Goal: Complete application form: Complete application form

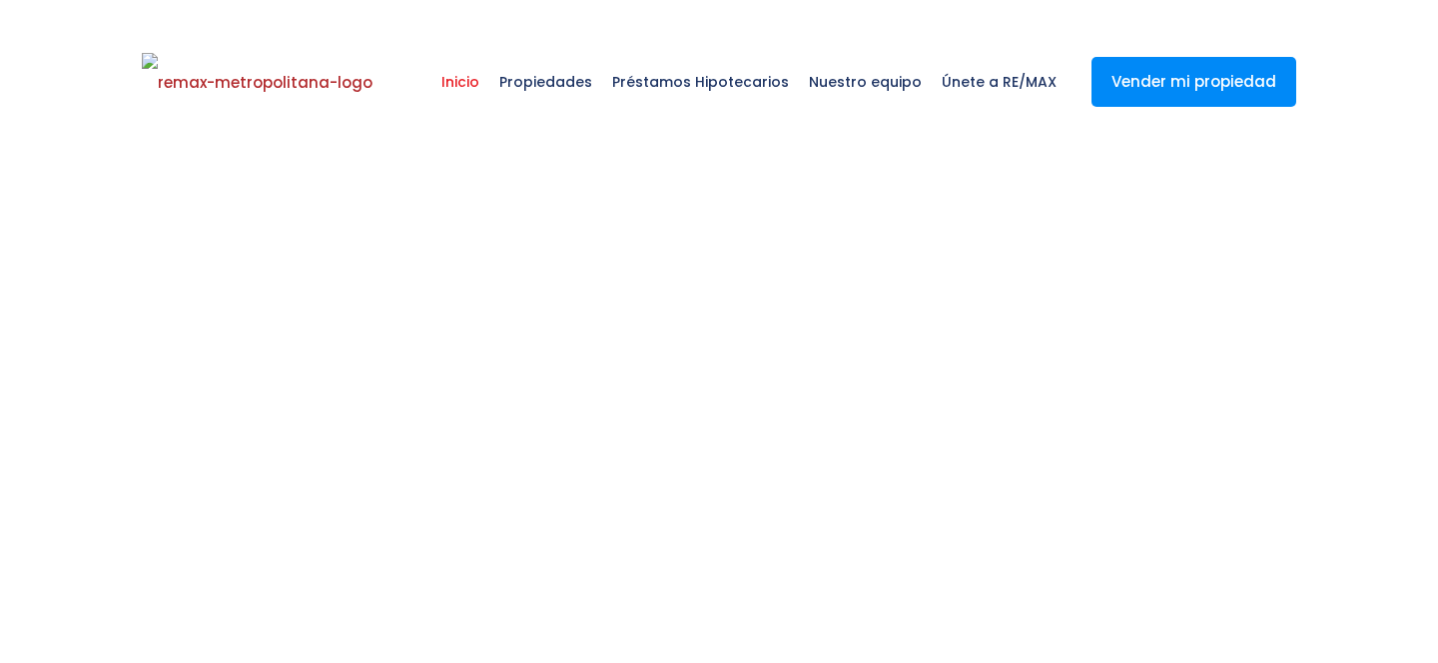
select select
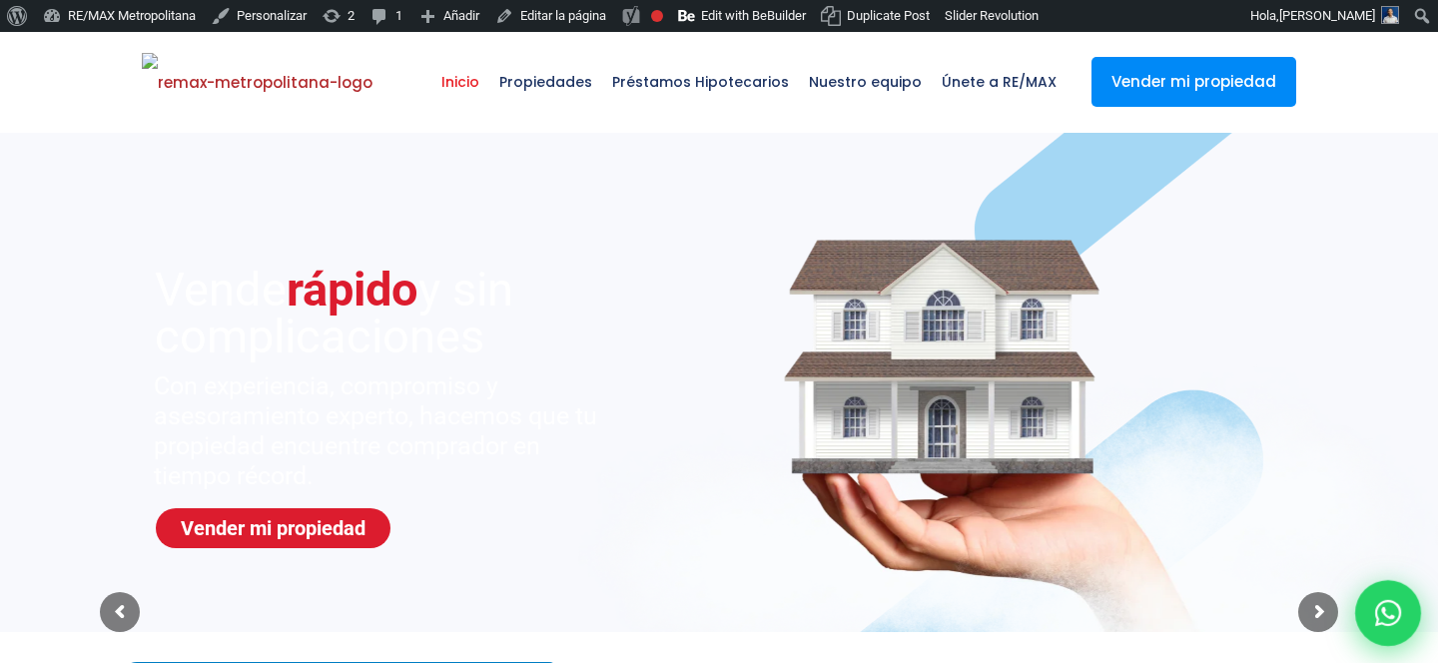
click at [1389, 612] on icon at bounding box center [1388, 613] width 26 height 26
click at [1388, 612] on icon at bounding box center [1388, 613] width 26 height 26
click at [1383, 611] on icon at bounding box center [1388, 613] width 26 height 26
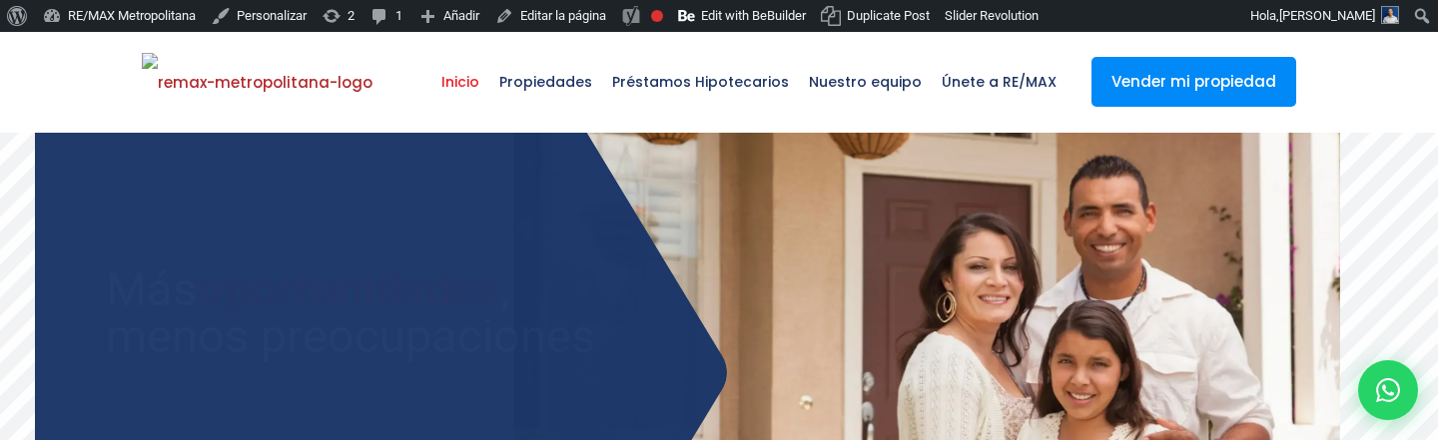
click at [710, 338] on sr7-slide "Consigue tu préstamo hipotecario con opciones flexibles y tasas preferenciales …" at bounding box center [719, 382] width 1438 height 499
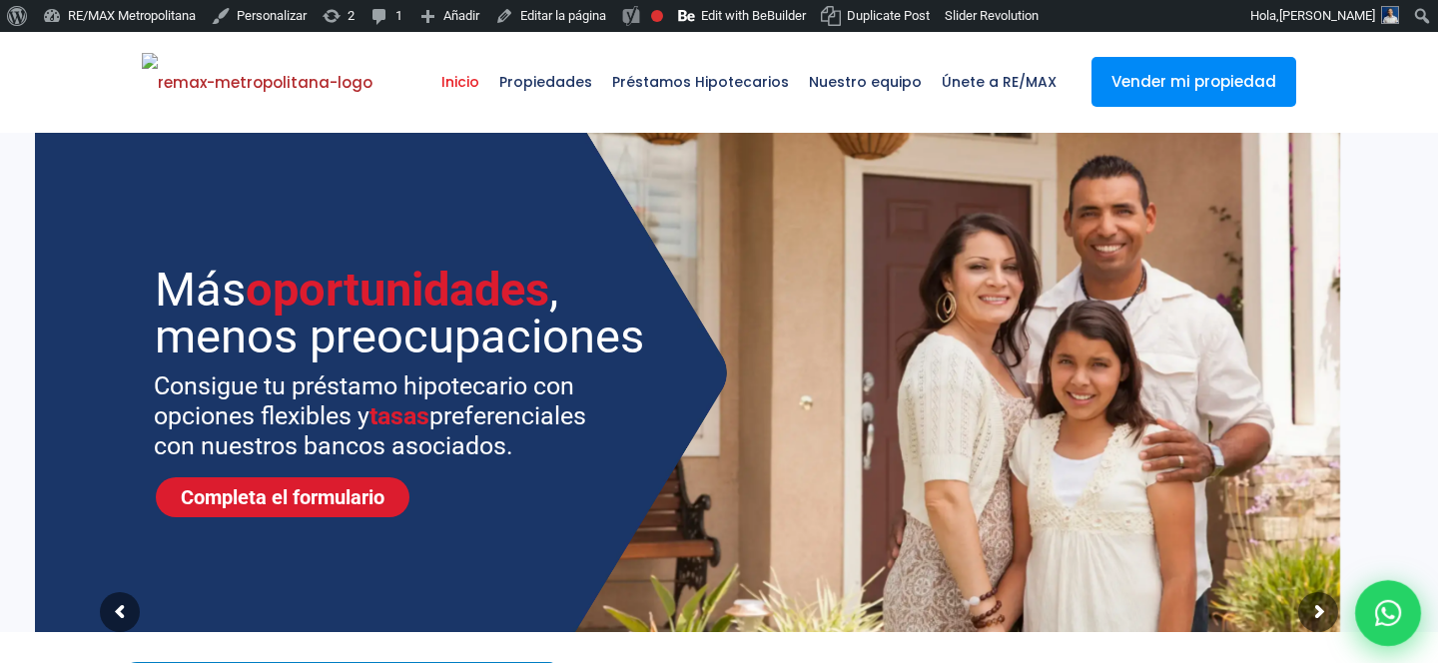
click at [1387, 616] on icon at bounding box center [1388, 613] width 26 height 26
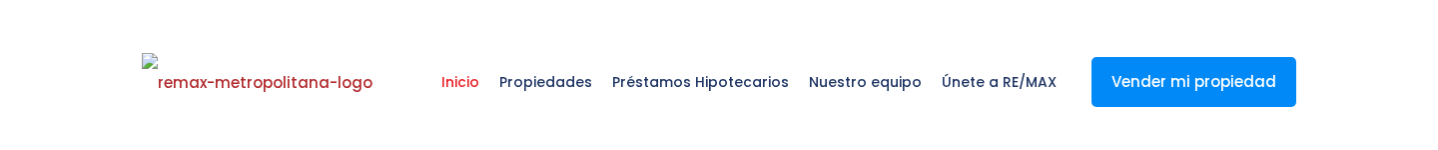
select select
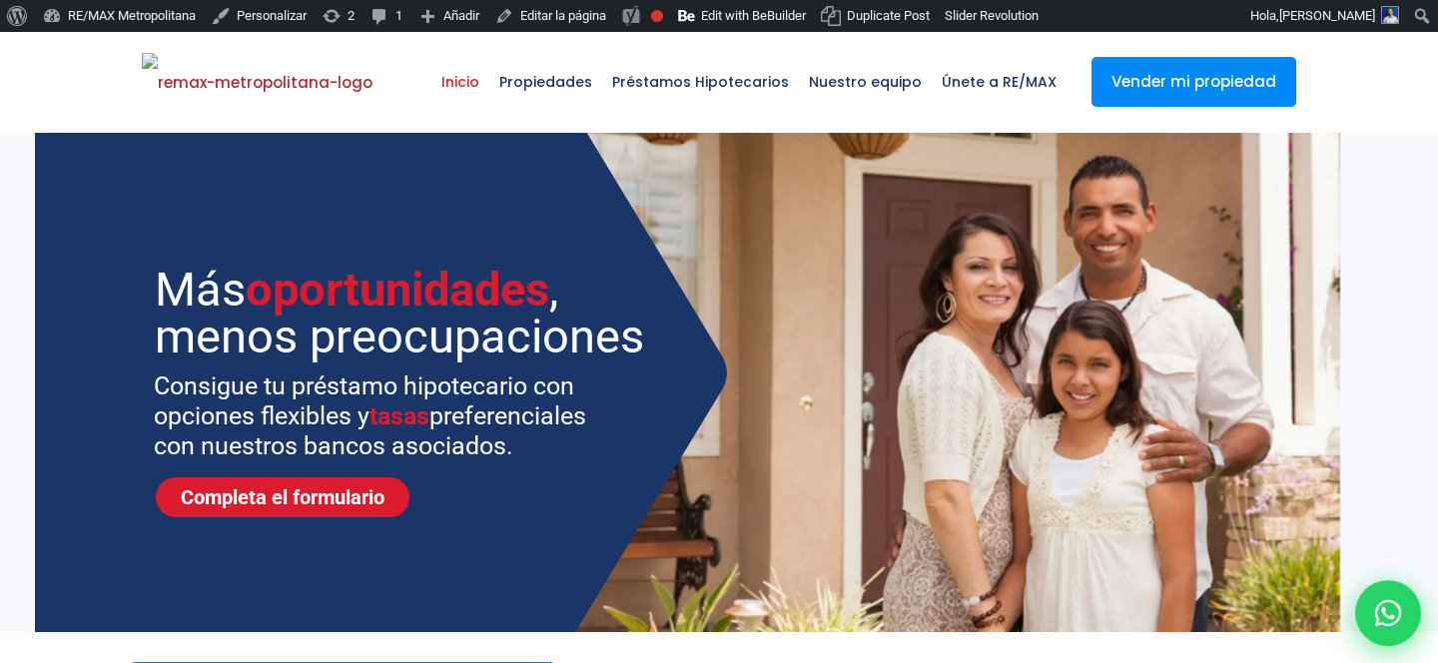
click at [1378, 149] on icon at bounding box center [1388, 613] width 26 height 26
type input "Franklin"
type input "[PERSON_NAME]"
type input "[PERSON_NAME][EMAIL_ADDRESS][DOMAIN_NAME]"
type input "[PHONE_NUMBER]"
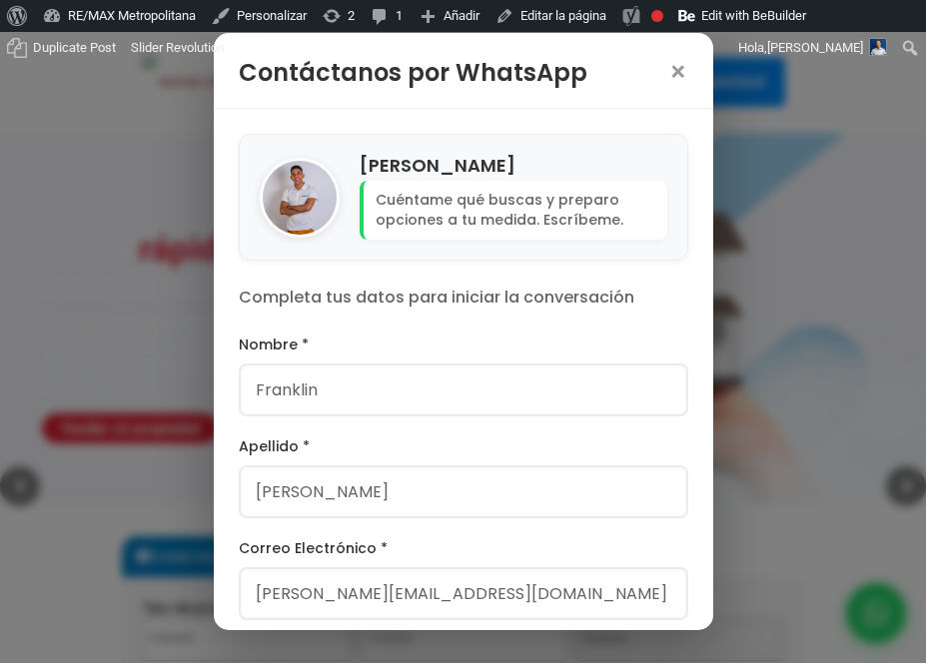
click at [667, 149] on div "Franklin Marte Cuéntame qué buscas y preparo opciones a tu medida. Escríbeme. C…" at bounding box center [463, 477] width 499 height 737
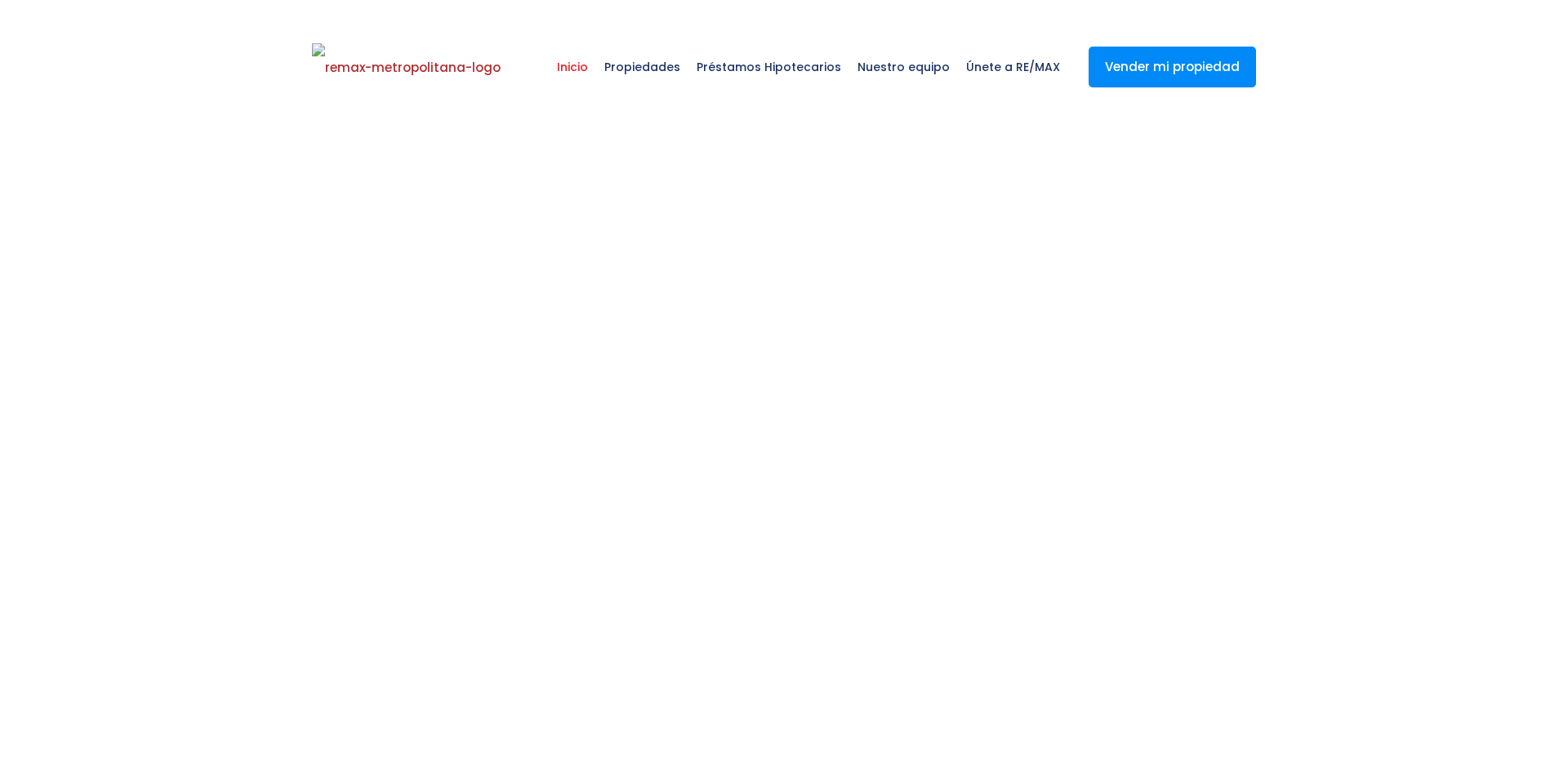
select select
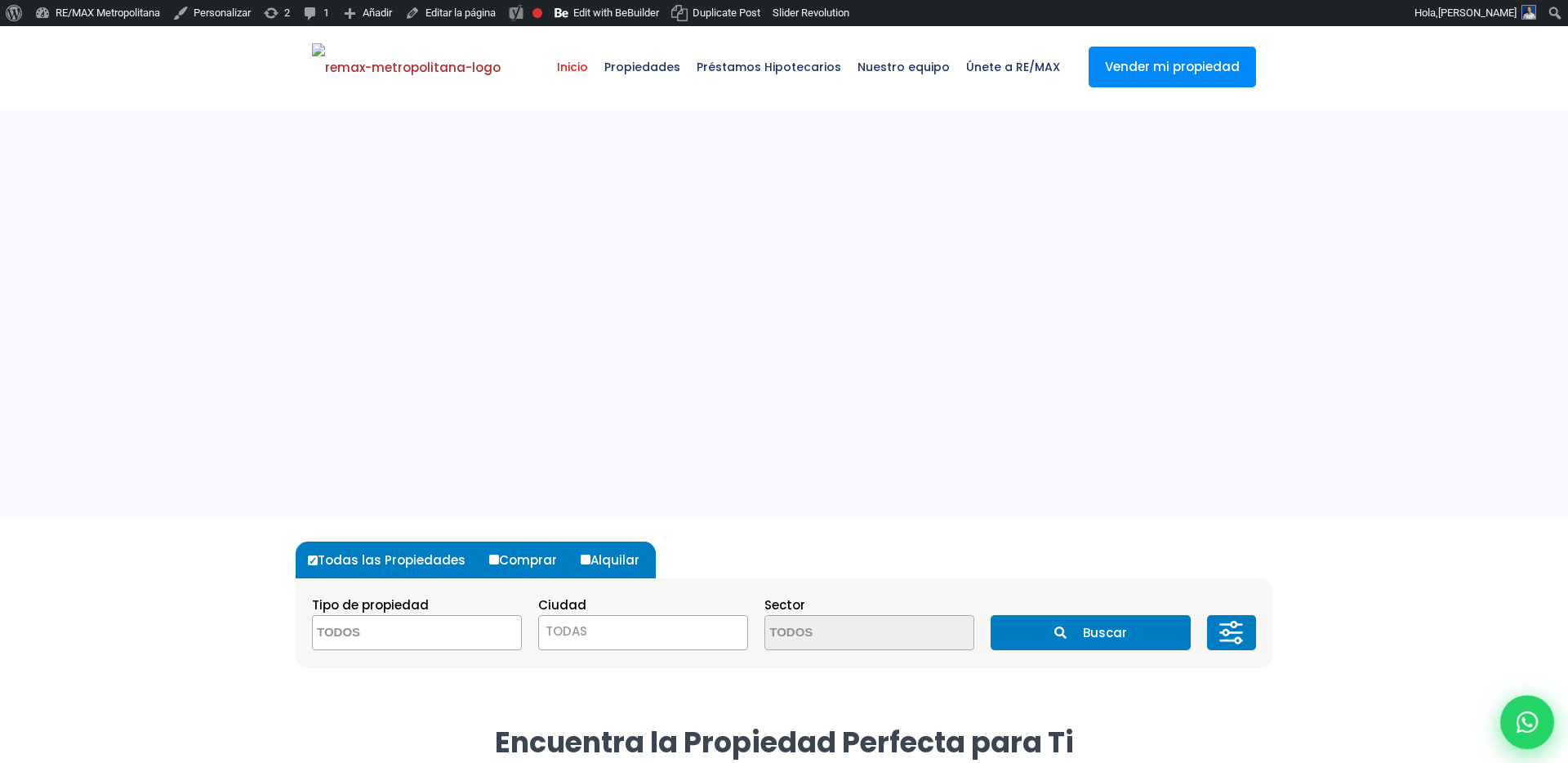
click at [1533, 729] on icon at bounding box center [1527, 722] width 21 height 21
type input "Franklin"
type input "[PERSON_NAME]"
type input "[PERSON_NAME][EMAIL_ADDRESS][DOMAIN_NAME]"
type input "[PHONE_NUMBER]"
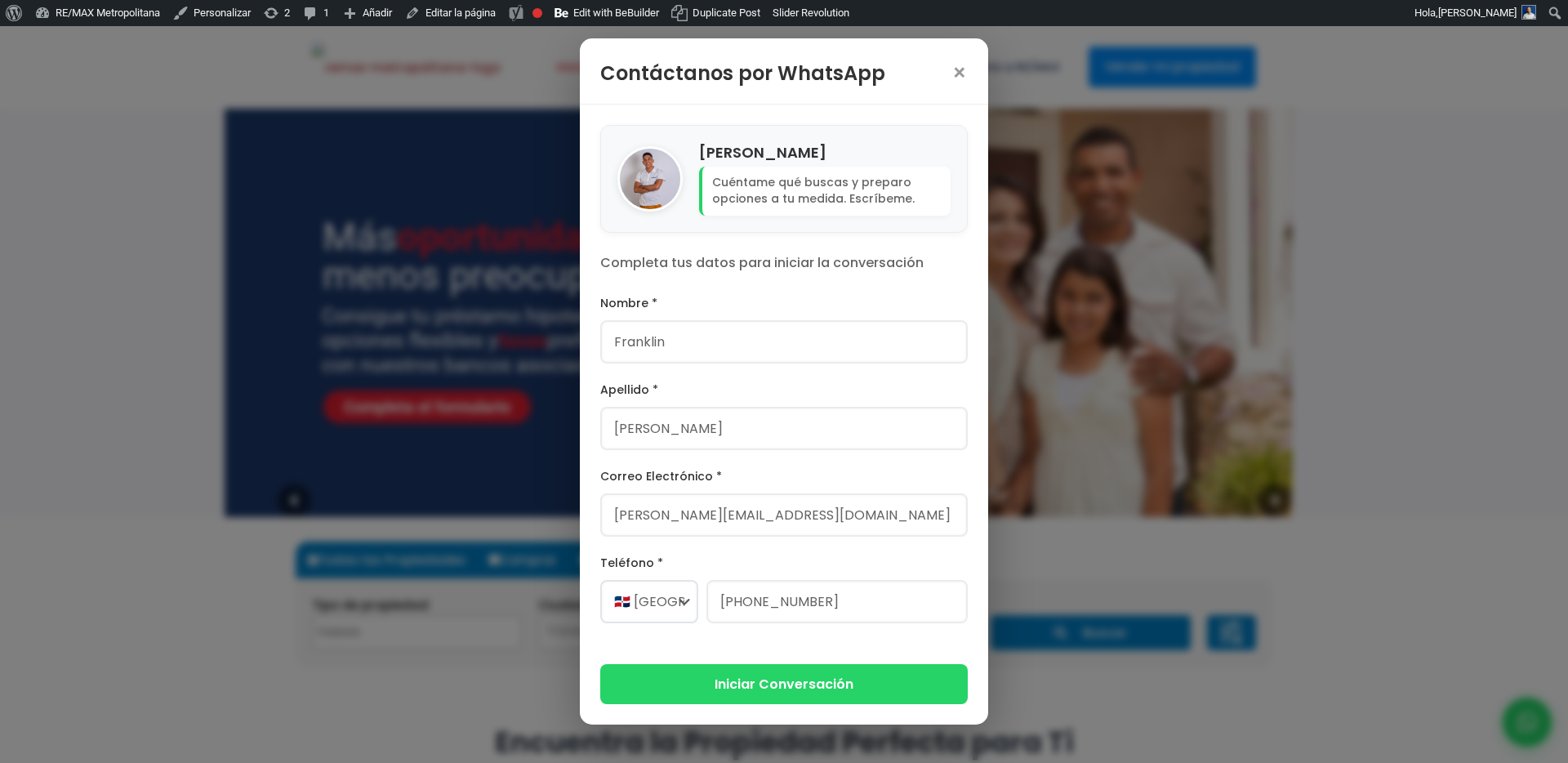
click at [710, 269] on p "Completa tus datos para iniciar la conversación" at bounding box center [784, 263] width 367 height 20
copy div "Completa tus datos para iniciar la conversación"
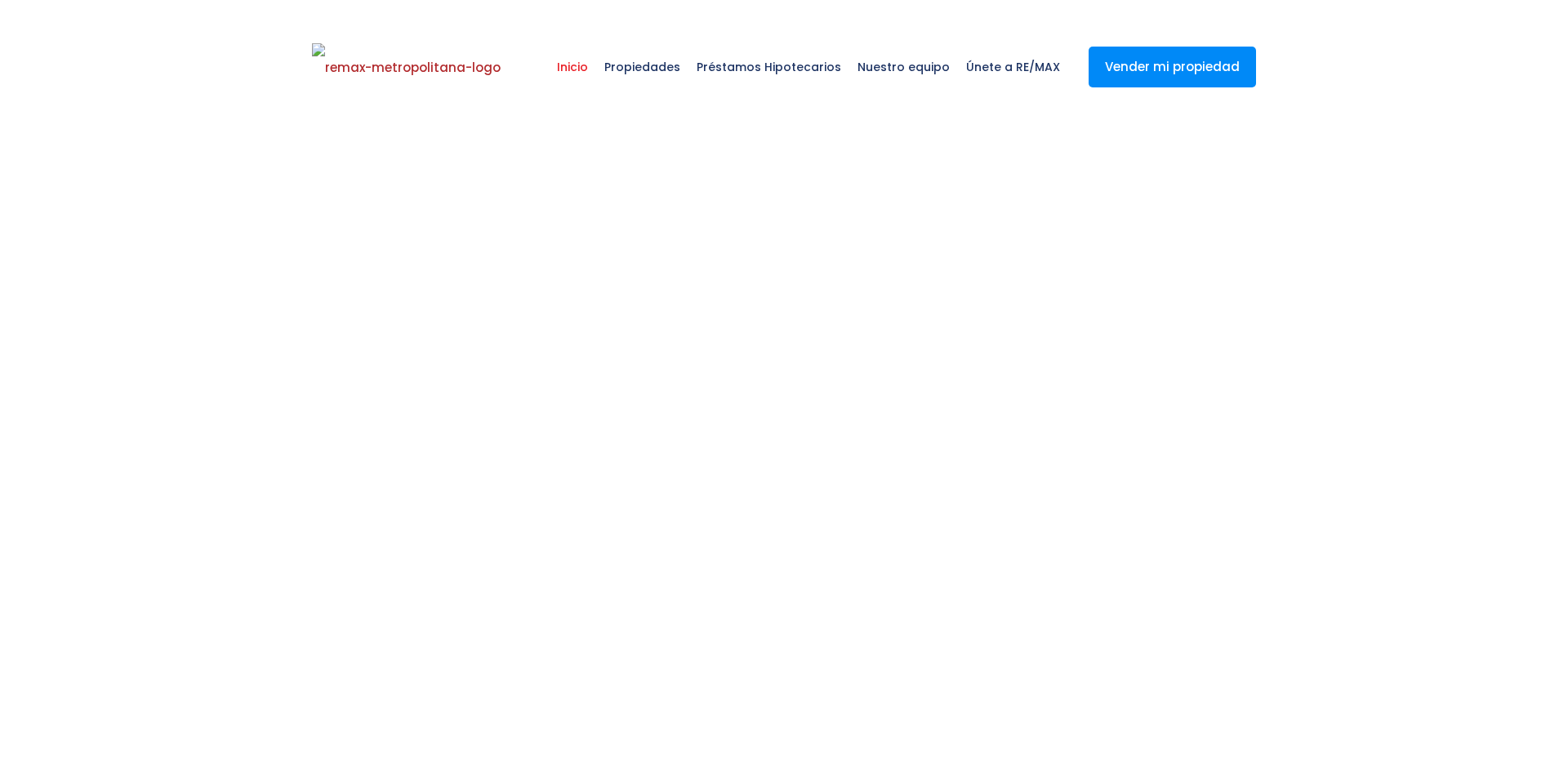
select select
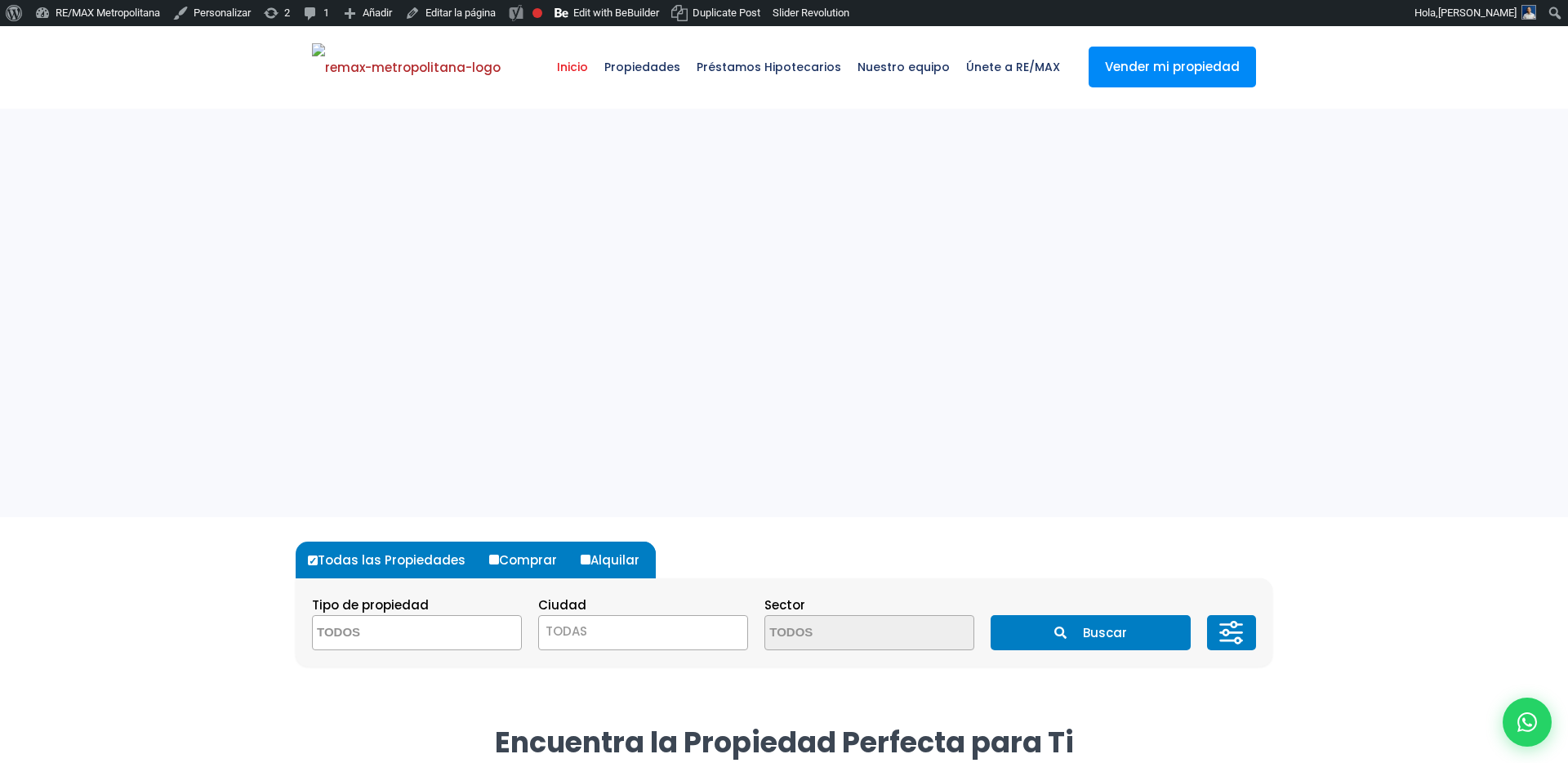
click at [1556, 722] on div at bounding box center [784, 620] width 1568 height 207
click at [1534, 722] on icon at bounding box center [1527, 722] width 21 height 21
type input "Franklin"
type input "[PERSON_NAME]"
type input "[PERSON_NAME][EMAIL_ADDRESS][DOMAIN_NAME]"
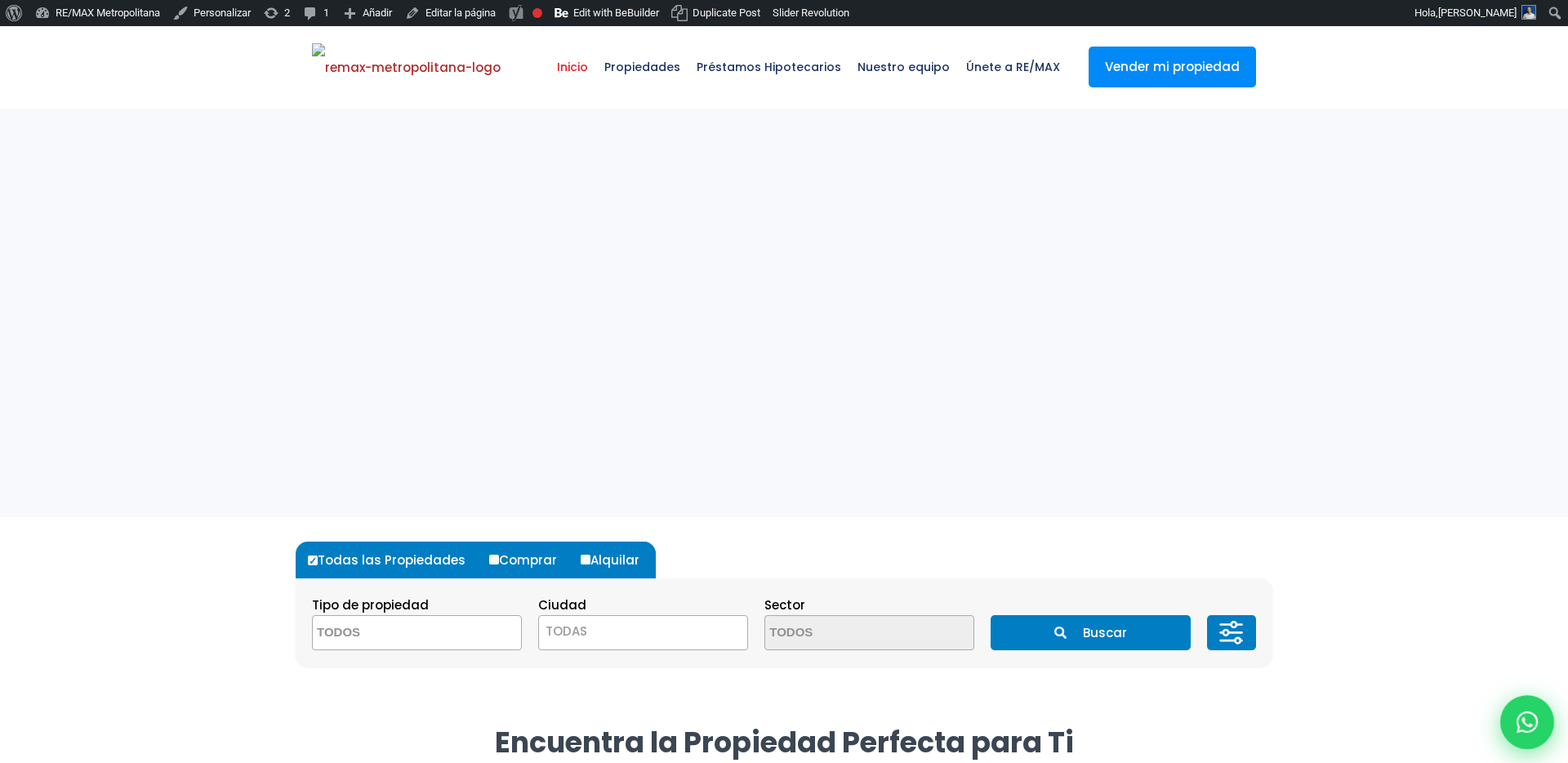
type input "[PHONE_NUMBER]"
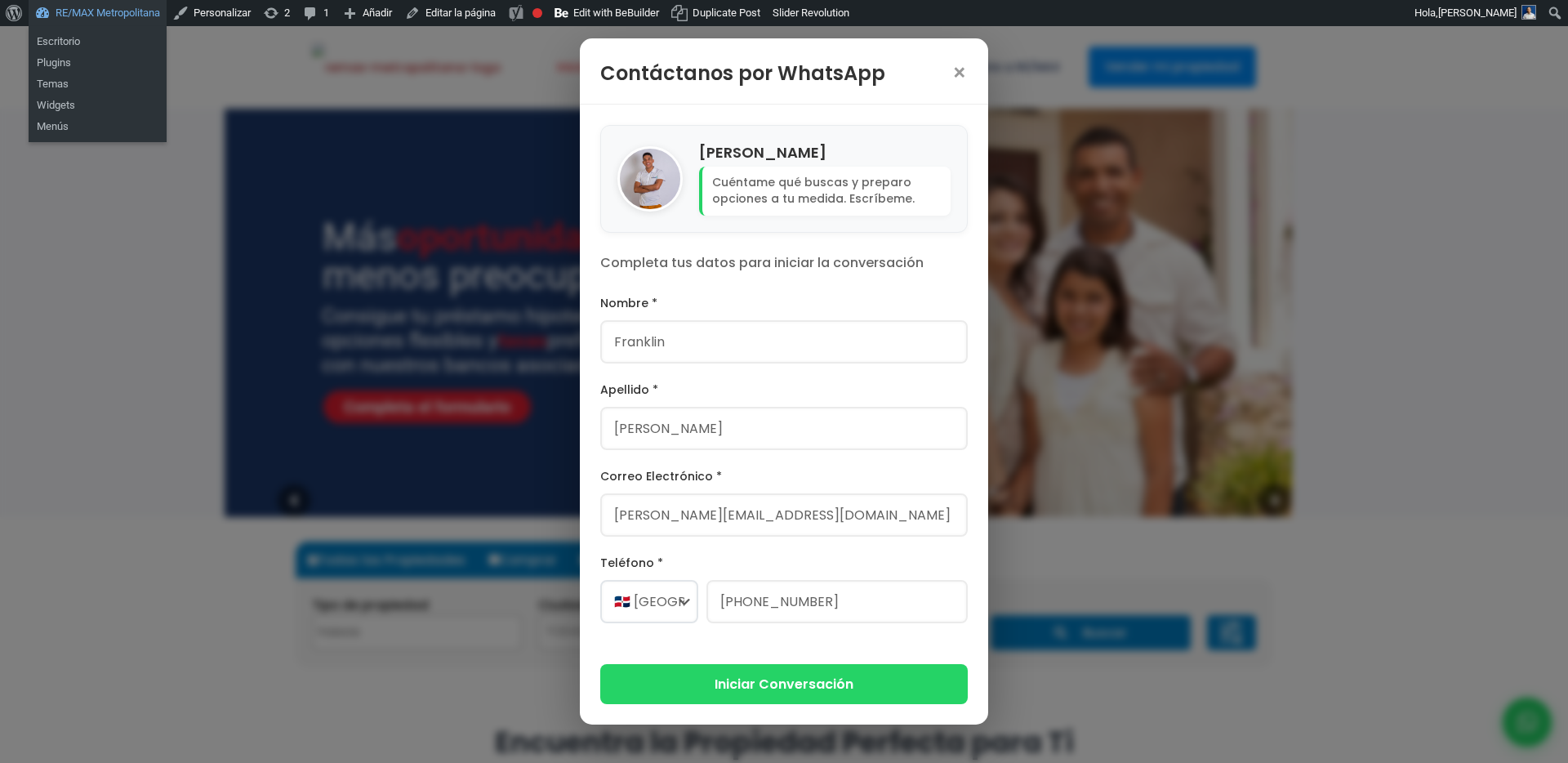
click at [119, 16] on link "RE/MAX Metropolitana" at bounding box center [97, 13] width 138 height 26
